Goal: Use online tool/utility

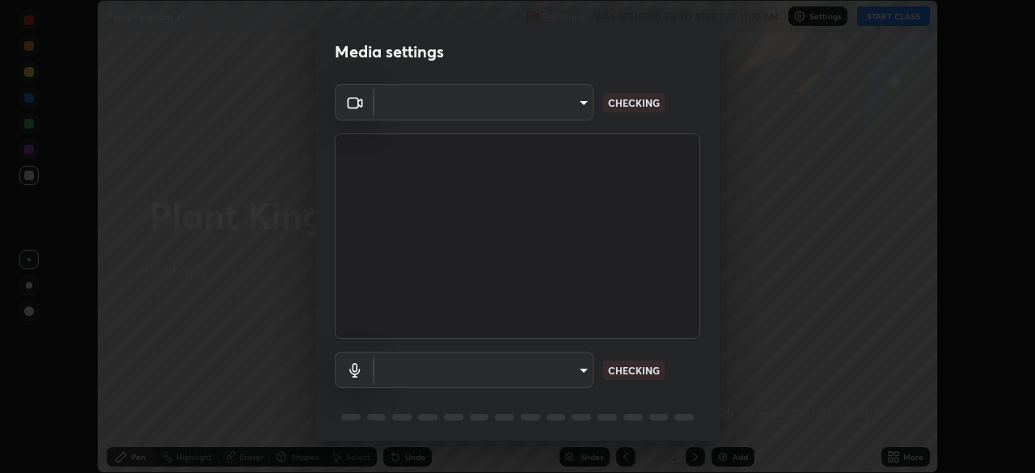
scroll to position [473, 1035]
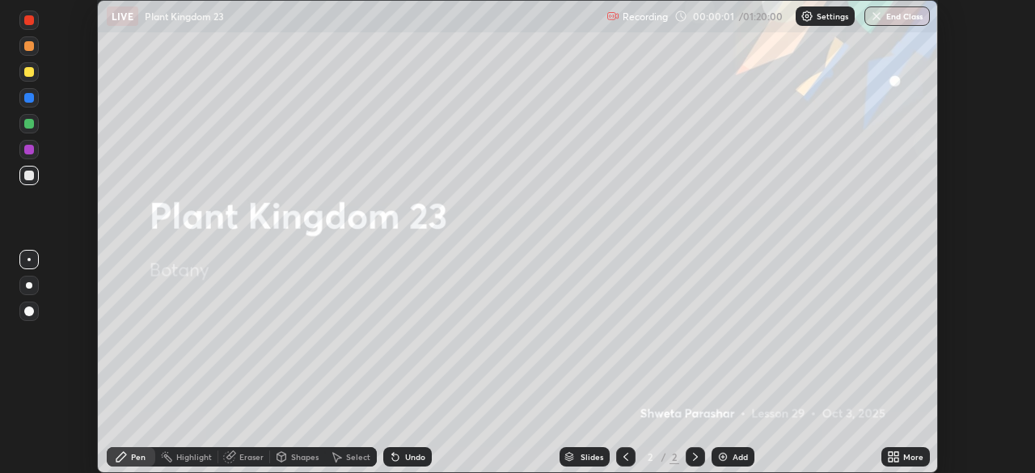
click at [823, 23] on div "Settings" at bounding box center [825, 15] width 59 height 19
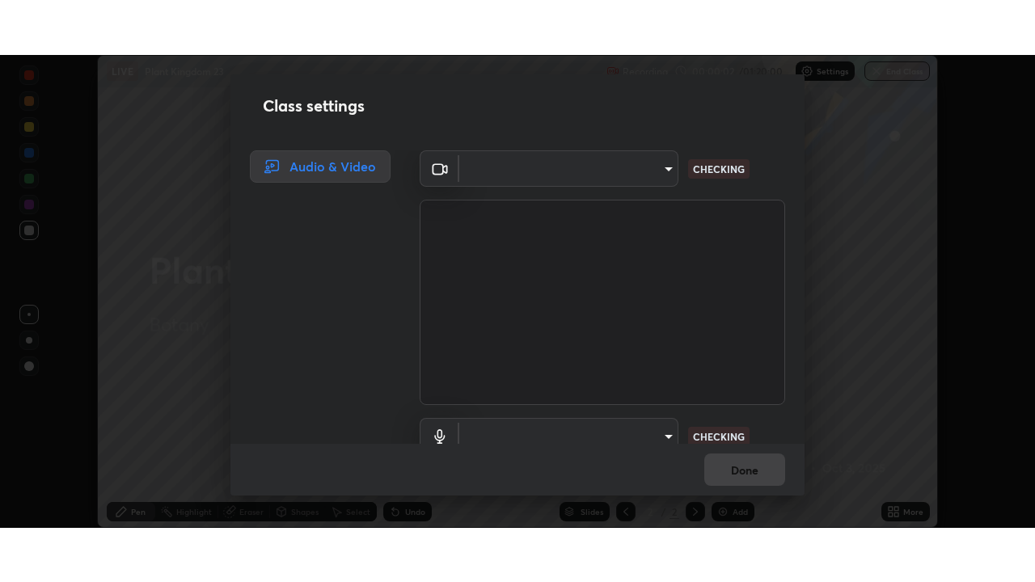
scroll to position [74, 0]
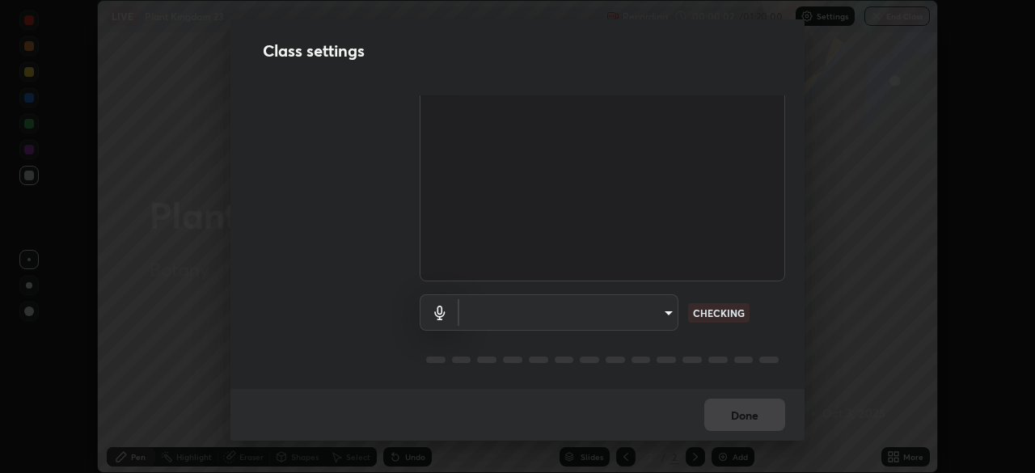
click at [646, 314] on body "Erase all LIVE Plant Kingdom 23 Recording 00:00:02 / 01:20:00 Settings End Clas…" at bounding box center [517, 236] width 1035 height 473
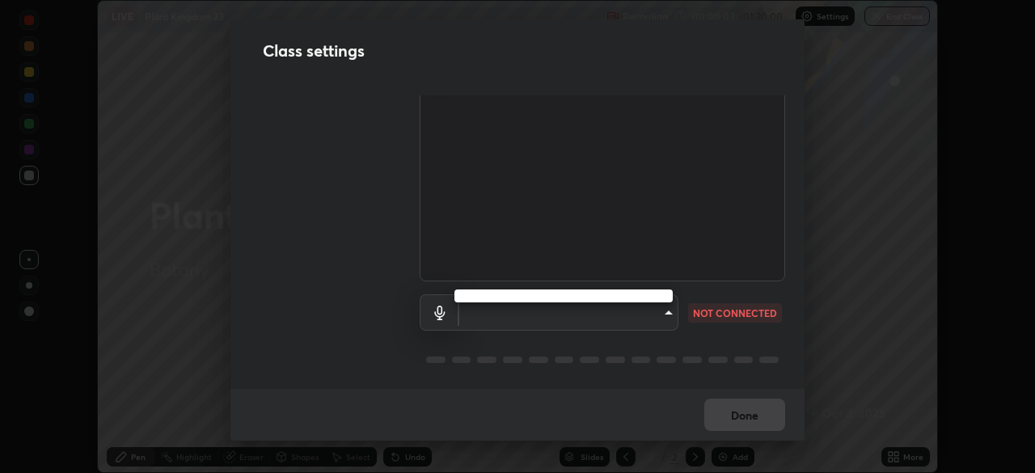
type input "fd61e1b4c03a4778500e2e8730ab38d3a8941c853d38affeb6af643eb9af9756"
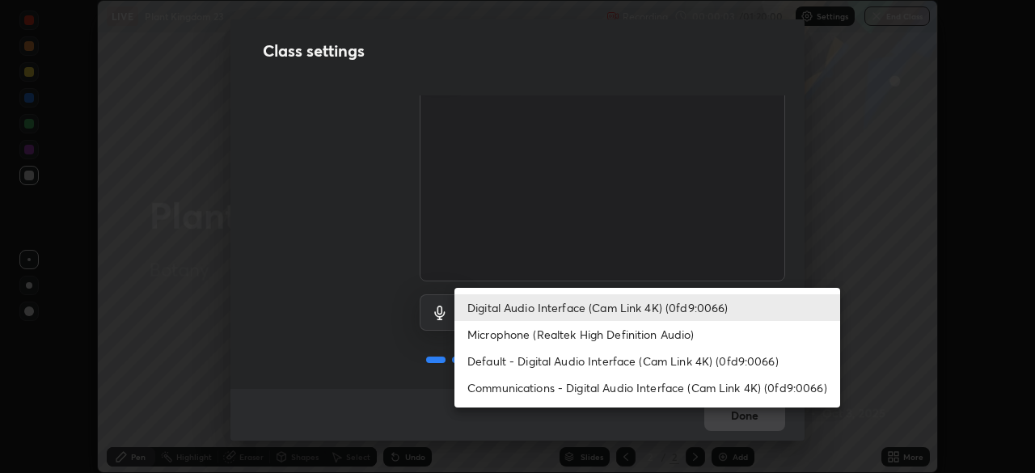
click at [656, 335] on li "Microphone (Realtek High Definition Audio)" at bounding box center [648, 334] width 386 height 27
type input "d99a237be8aec562ae2dc8dac4ca568ef25edcc4a63420bbac71062a773a7b58"
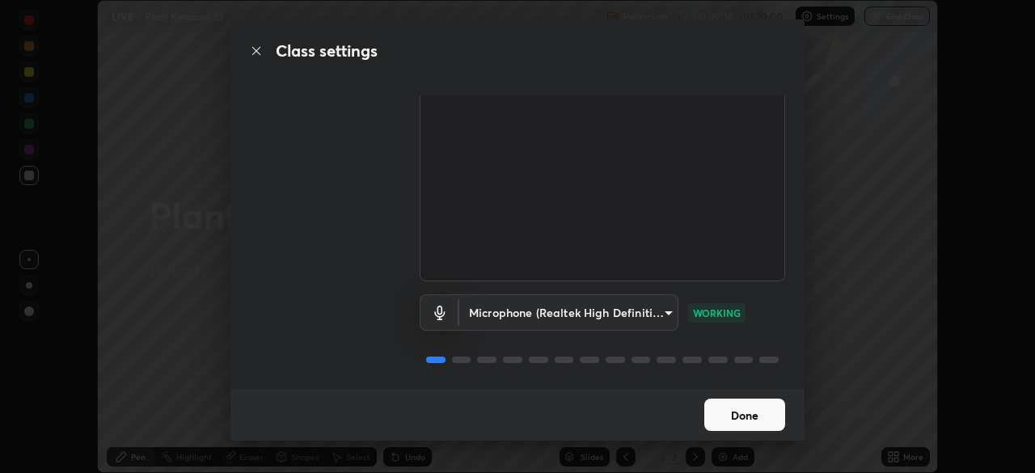
click at [744, 415] on button "Done" at bounding box center [744, 415] width 81 height 32
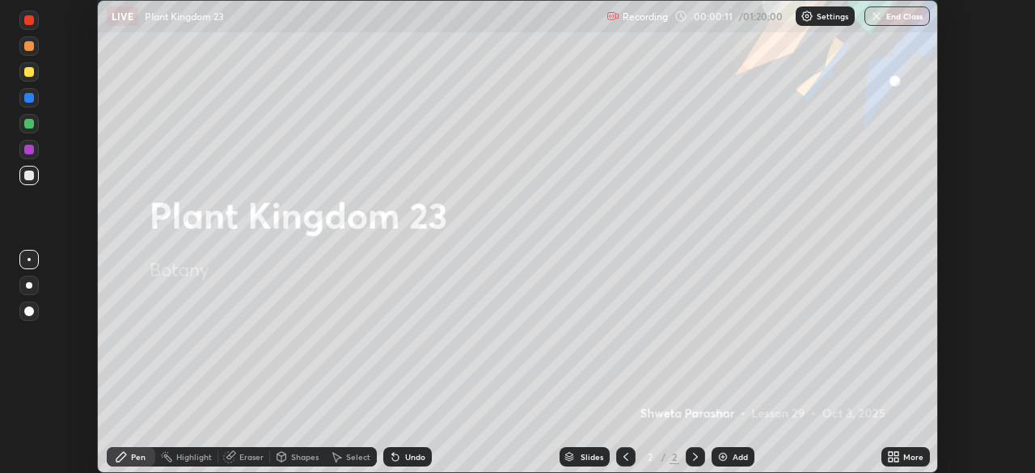
click at [736, 456] on div "Add" at bounding box center [740, 457] width 15 height 8
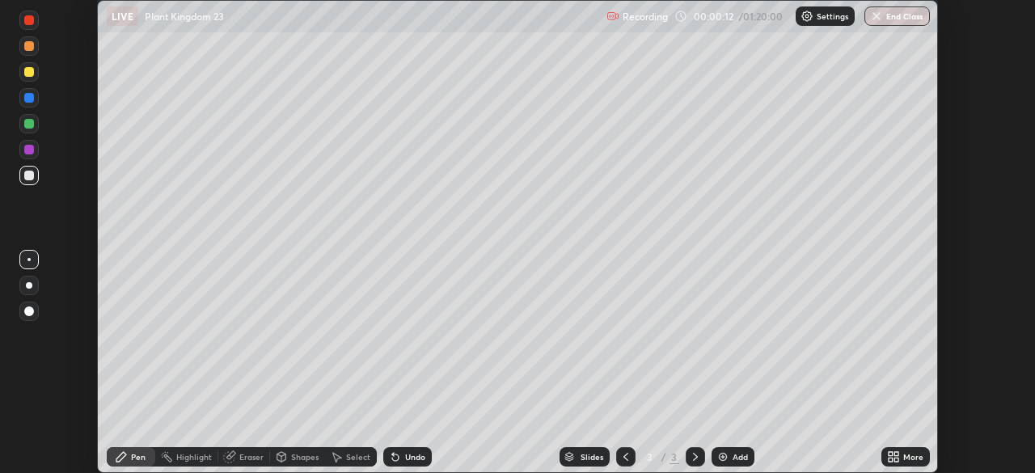
click at [903, 458] on div "More" at bounding box center [913, 457] width 20 height 8
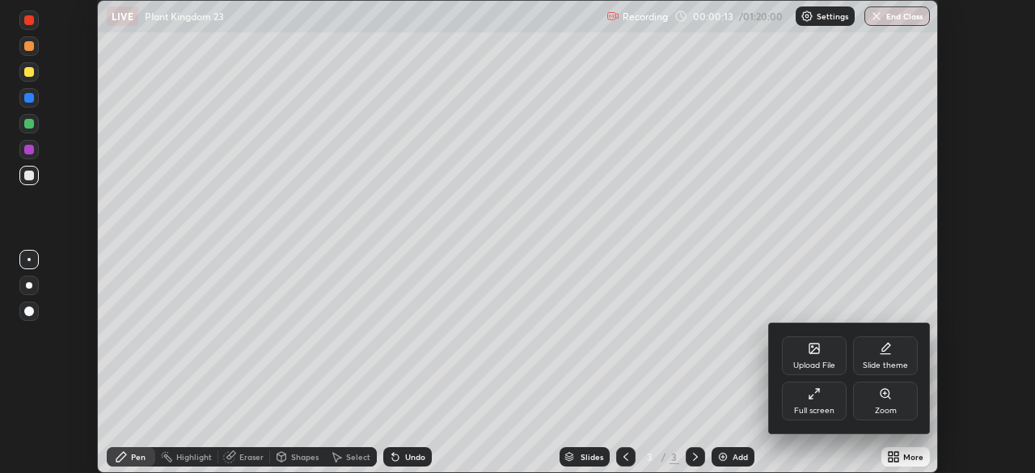
click at [809, 402] on div "Full screen" at bounding box center [814, 401] width 65 height 39
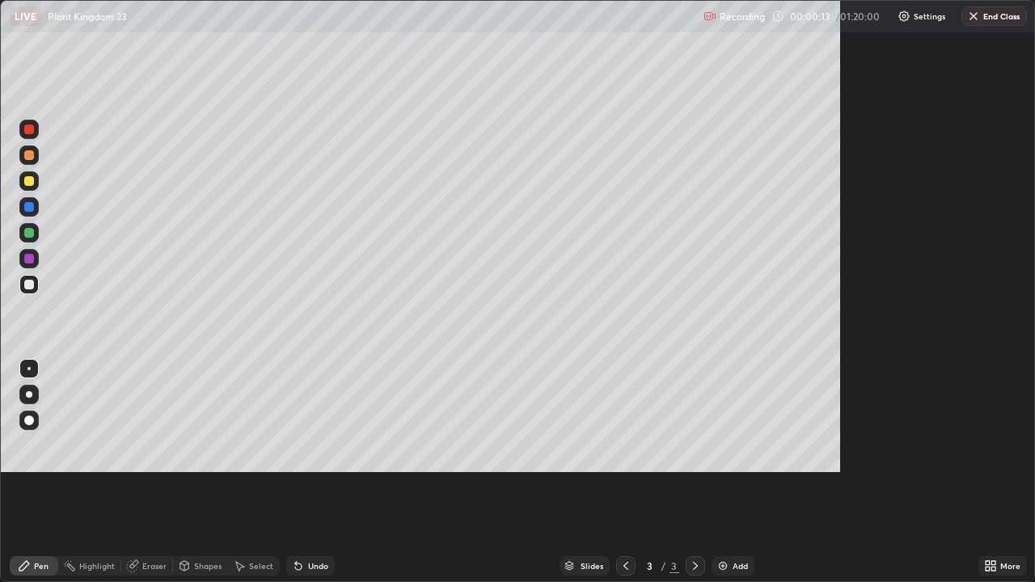
scroll to position [582, 1035]
